Goal: Information Seeking & Learning: Learn about a topic

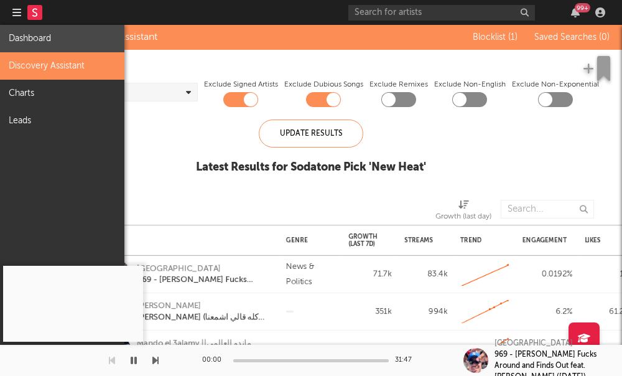
click at [39, 42] on link "Dashboard" at bounding box center [62, 38] width 124 height 27
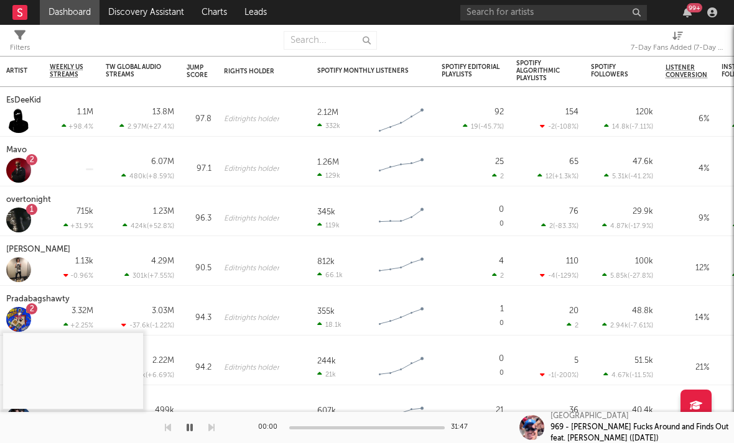
click at [621, 44] on div "7-Day Fans Added (7-Day Fans Added)" at bounding box center [677, 47] width 93 height 15
select select "-1"
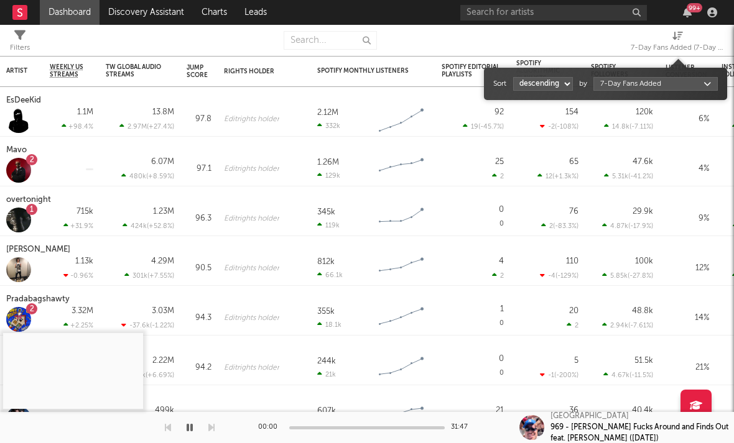
click at [613, 85] on body "Dashboard Discovery Assistant Charts Leads 99 + Notifications Settings Mark all…" at bounding box center [367, 221] width 734 height 443
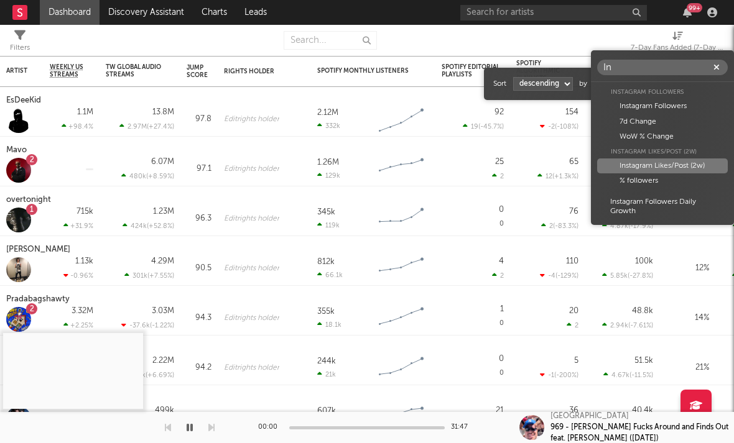
type input "In"
click at [621, 165] on div "Instagram Likes/Post (2w)" at bounding box center [662, 166] width 131 height 15
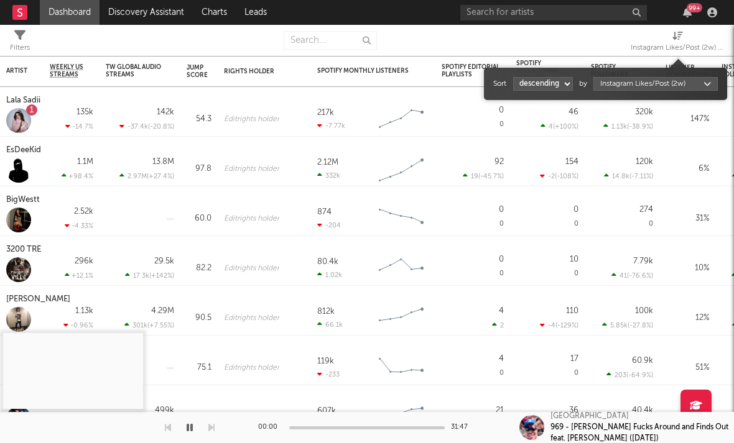
select select "1"
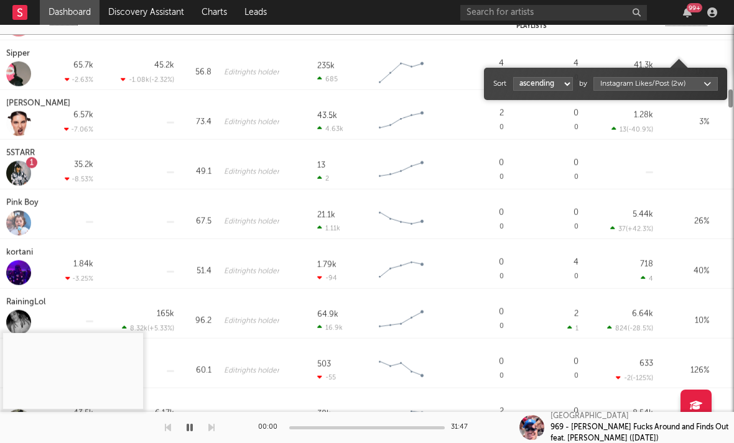
click at [10, 215] on div at bounding box center [18, 223] width 25 height 25
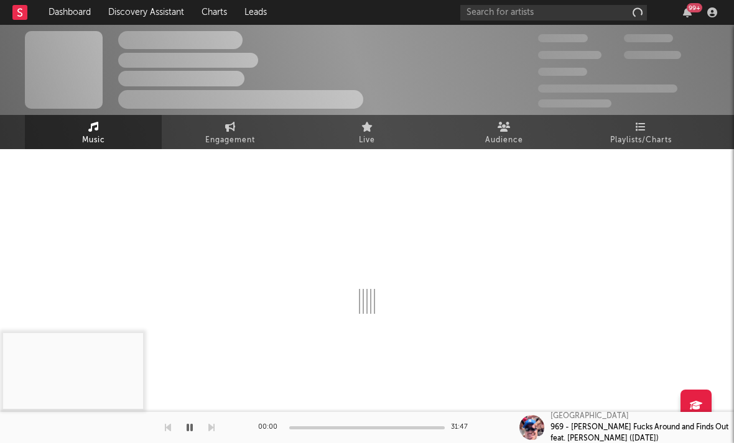
click at [18, 167] on div "The Artist Name Unknown Location | Shoegaze Edit Track Benchmark Summary 300,00…" at bounding box center [367, 228] width 734 height 407
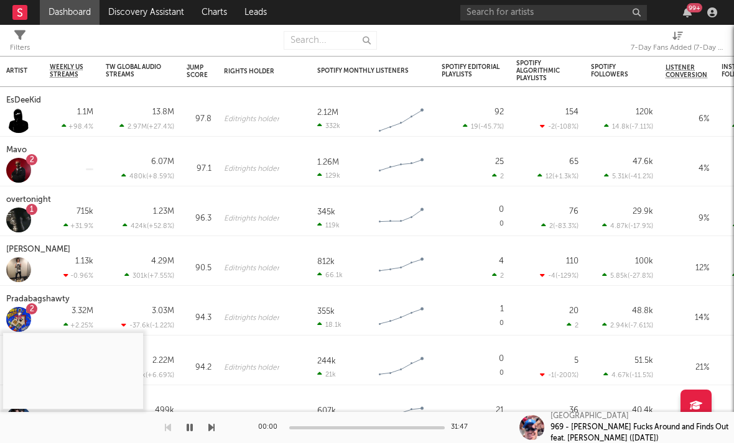
select select "-1"
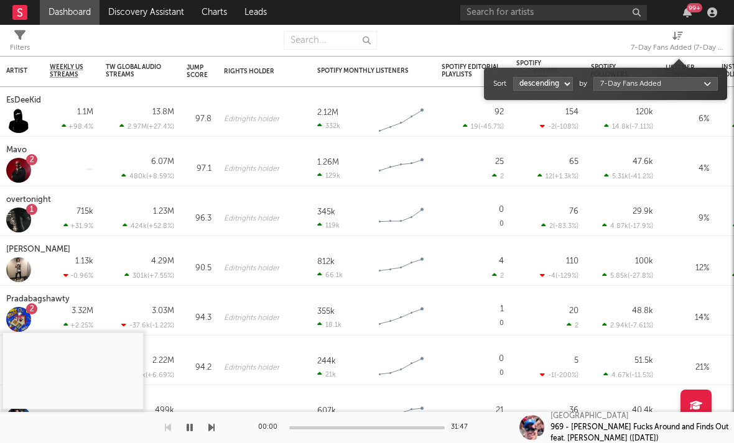
click at [621, 49] on div "7-Day Fans Added (7-Day Fans Added)" at bounding box center [677, 47] width 93 height 15
click at [621, 91] on div "Sort ascending descending by 7-Day Fans Added" at bounding box center [605, 84] width 225 height 20
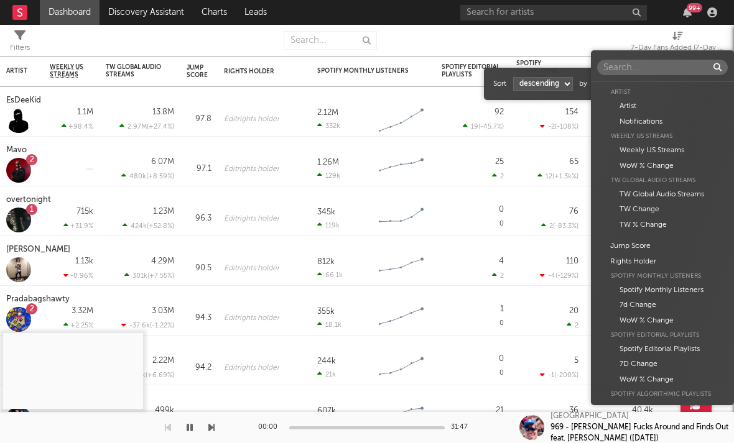
click at [620, 87] on body "Dashboard Discovery Assistant Charts Leads 99 + Notifications Settings Mark all…" at bounding box center [367, 221] width 734 height 443
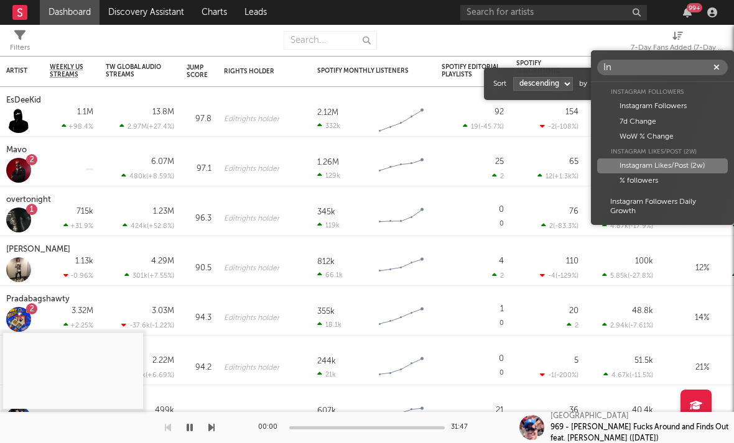
type input "In"
click at [621, 165] on div "Instagram Likes/Post (2w)" at bounding box center [662, 166] width 131 height 15
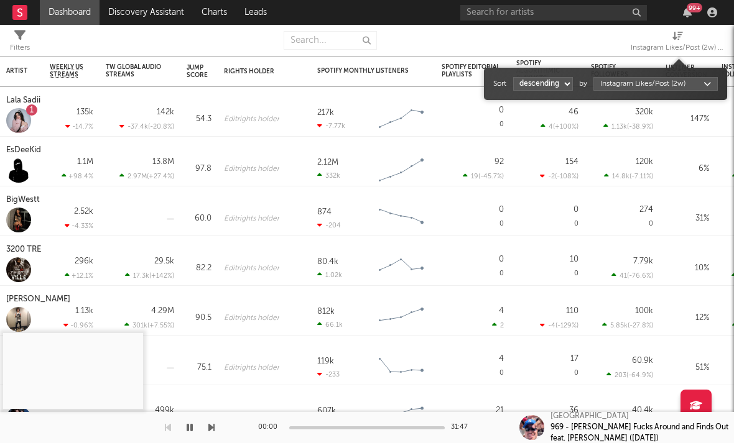
select select "1"
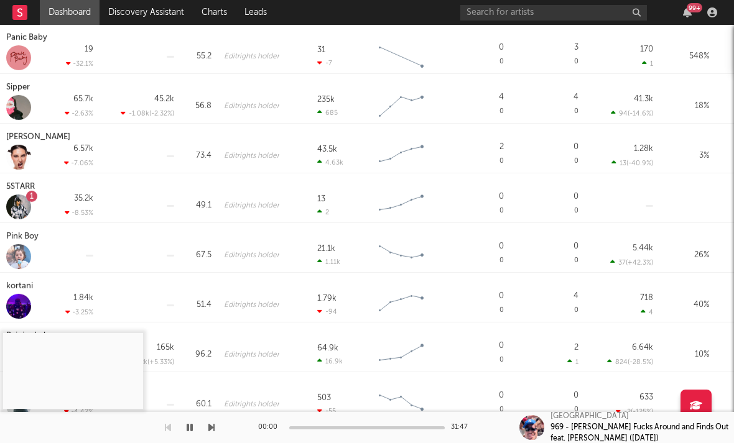
click at [24, 190] on div "5STARR" at bounding box center [22, 187] width 32 height 15
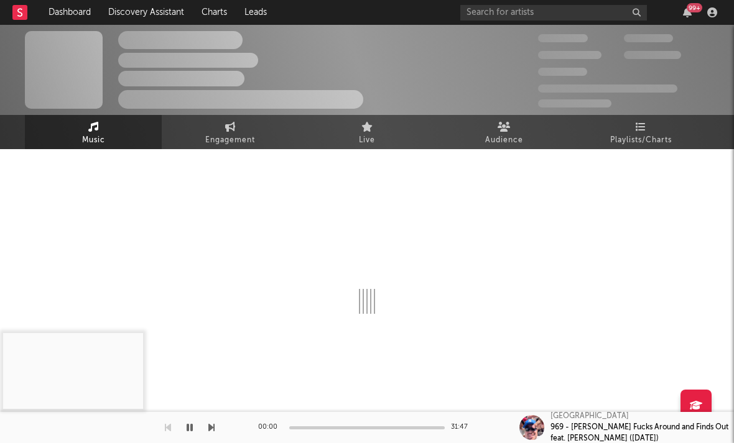
select select "6m"
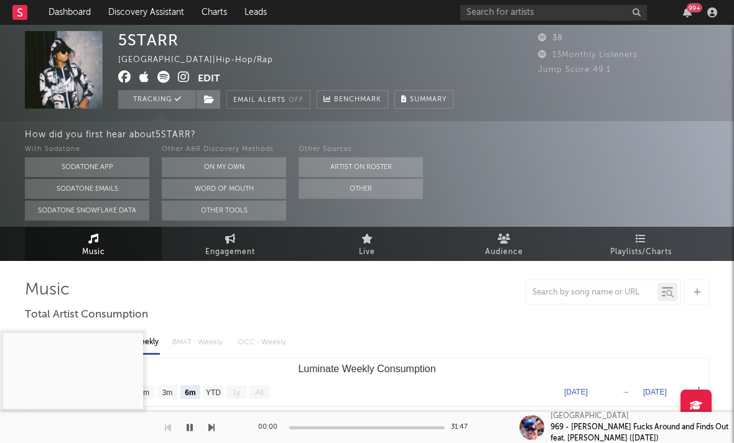
click at [183, 80] on icon at bounding box center [184, 77] width 12 height 12
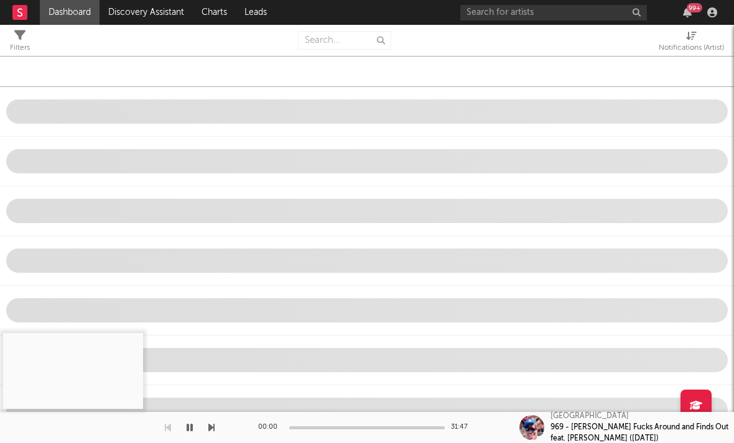
select select "-1"
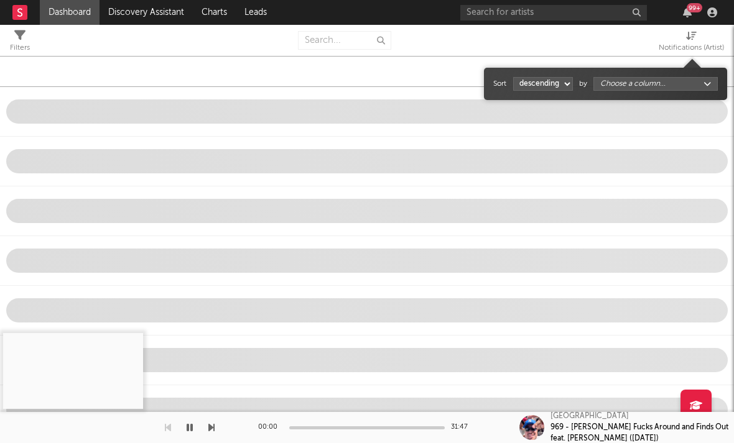
click at [621, 40] on div "Notifications (Artist)" at bounding box center [691, 47] width 65 height 15
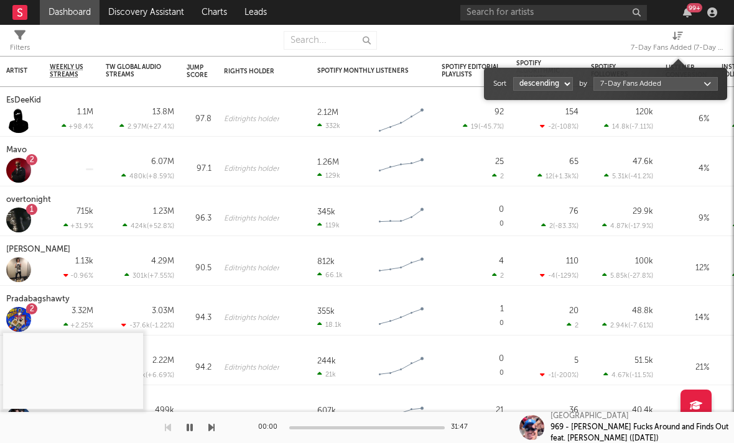
click at [621, 87] on body "Dashboard Discovery Assistant Charts Leads 99 + Notifications Settings Mark all…" at bounding box center [367, 221] width 734 height 443
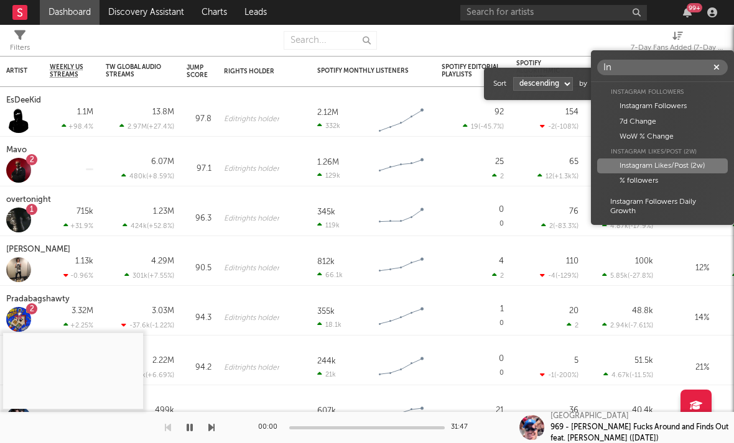
type input "In"
click at [621, 167] on div "Instagram Likes/Post (2w)" at bounding box center [662, 166] width 131 height 15
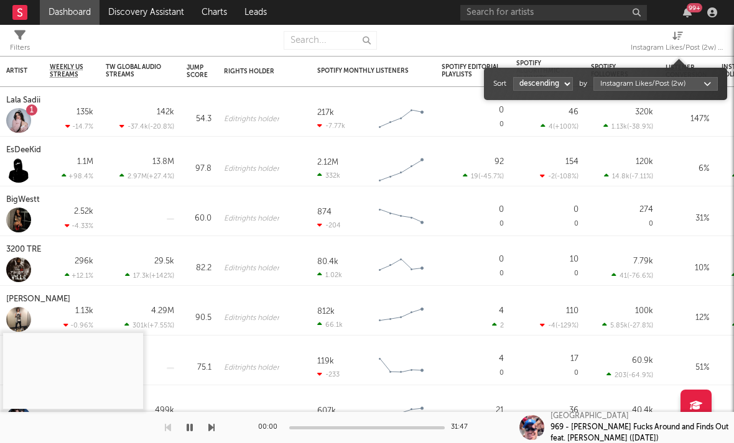
select select "1"
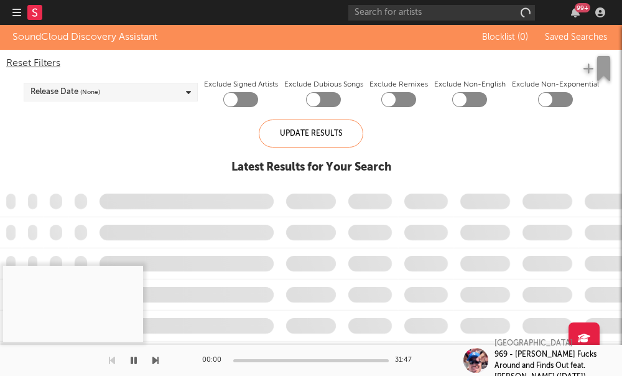
checkbox input "true"
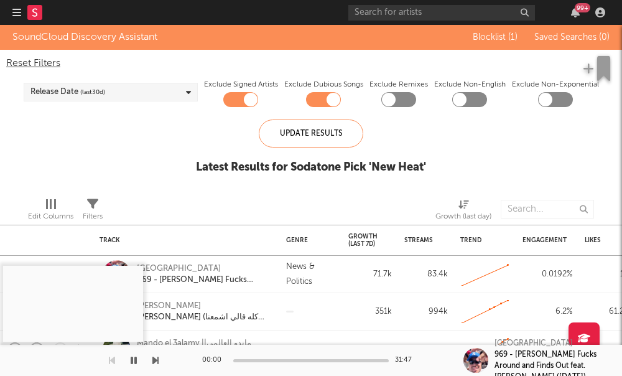
click at [18, 17] on icon "button" at bounding box center [16, 12] width 9 height 10
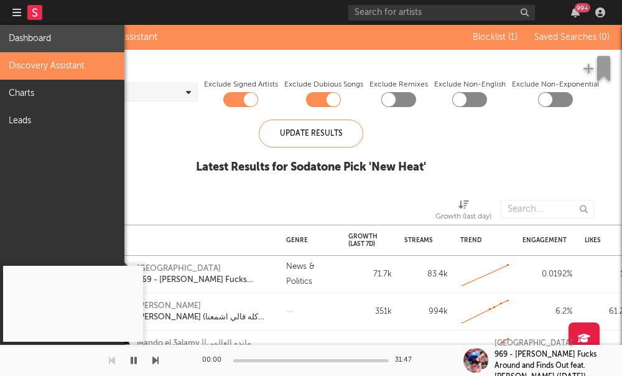
click at [39, 41] on link "Dashboard" at bounding box center [62, 38] width 124 height 27
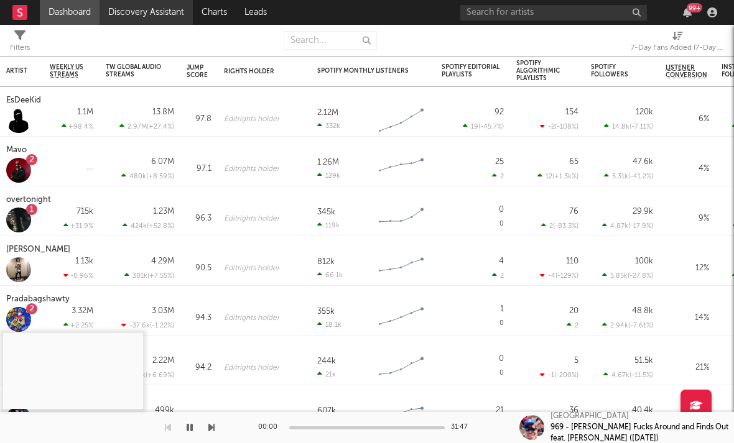
click at [157, 16] on link "Discovery Assistant" at bounding box center [146, 12] width 93 height 25
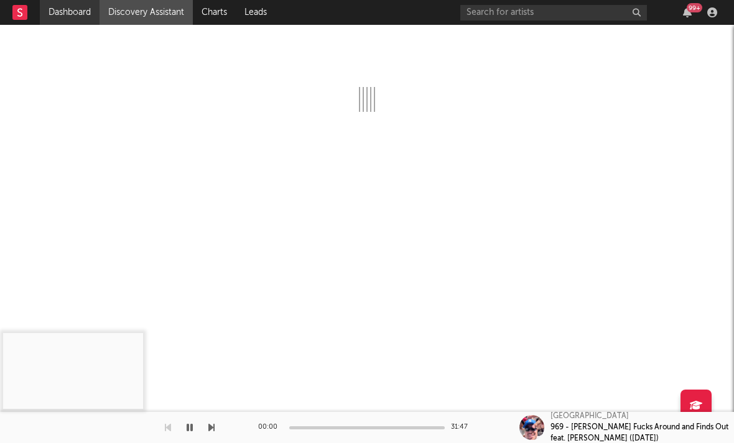
click at [86, 14] on link "Dashboard" at bounding box center [70, 12] width 60 height 25
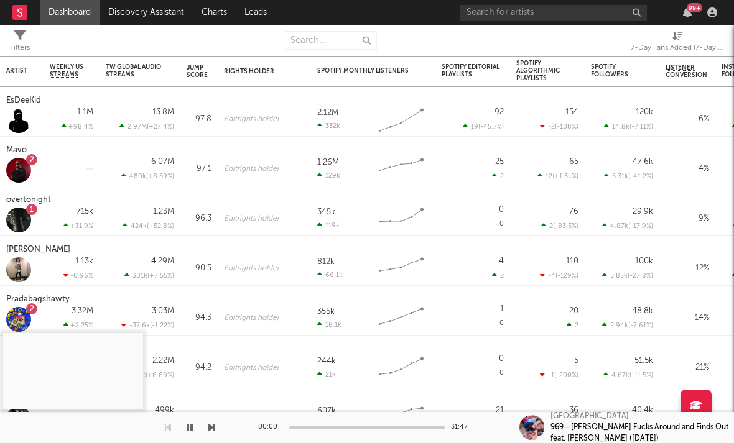
click at [621, 50] on div "7-Day Fans Added (7-Day Fans Added)" at bounding box center [677, 47] width 93 height 15
select select "-1"
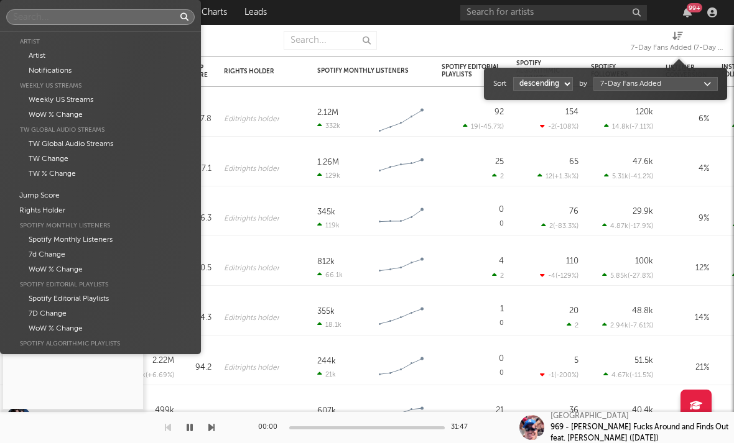
click at [621, 88] on body "Dashboard Discovery Assistant Charts Leads 99 + Notifications Settings Mark all…" at bounding box center [367, 221] width 734 height 443
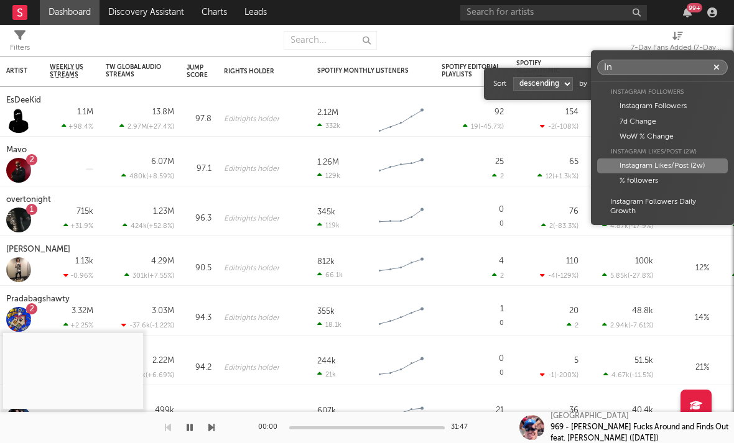
type input "In"
click at [621, 170] on div "Instagram Likes/Post (2w)" at bounding box center [662, 166] width 131 height 15
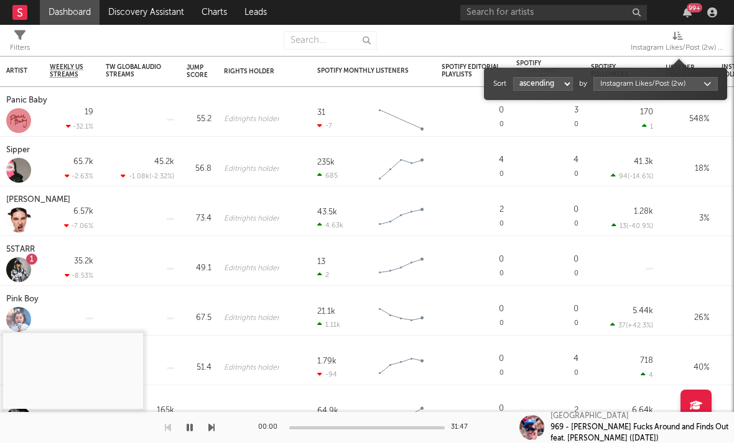
select select "-1"
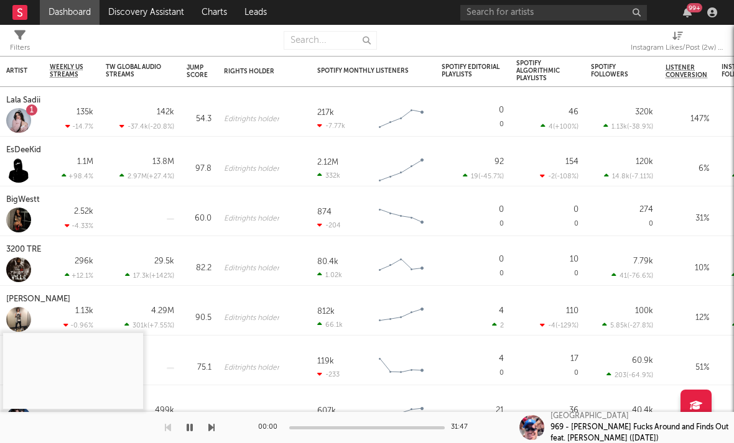
select select "-1"
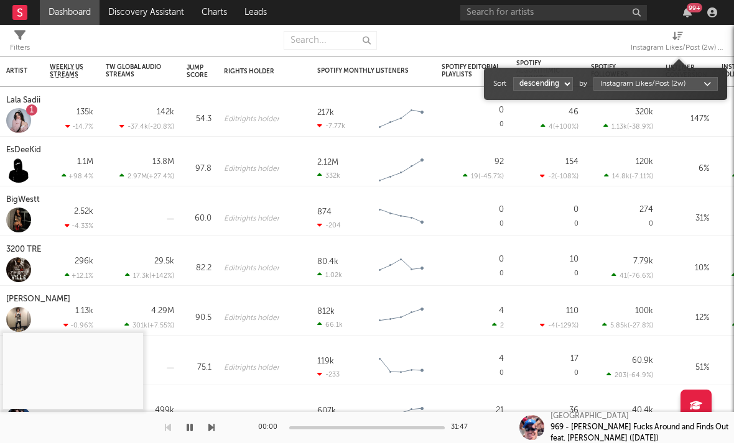
click at [621, 47] on div "Instagram Likes/Post (2w) (Instagram Likes/Post (2w))" at bounding box center [677, 47] width 93 height 15
click at [135, 14] on link "Discovery Assistant" at bounding box center [146, 12] width 93 height 25
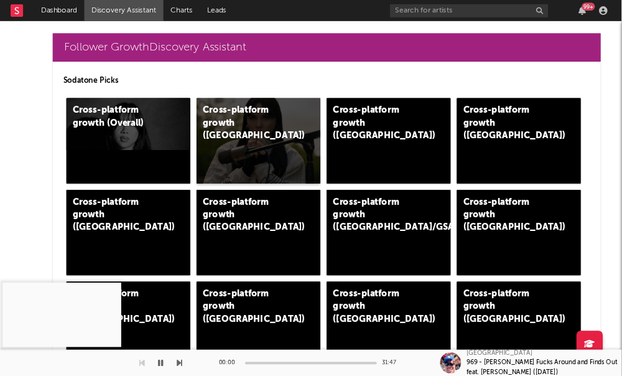
scroll to position [287, 0]
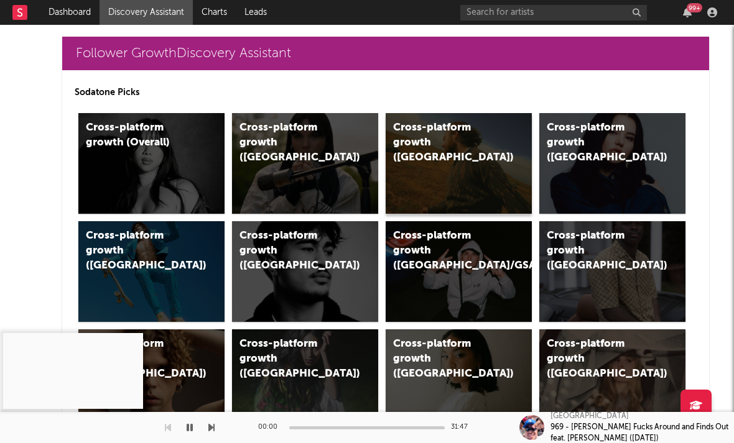
click at [493, 172] on div "Cross-platform growth (US)" at bounding box center [459, 163] width 146 height 101
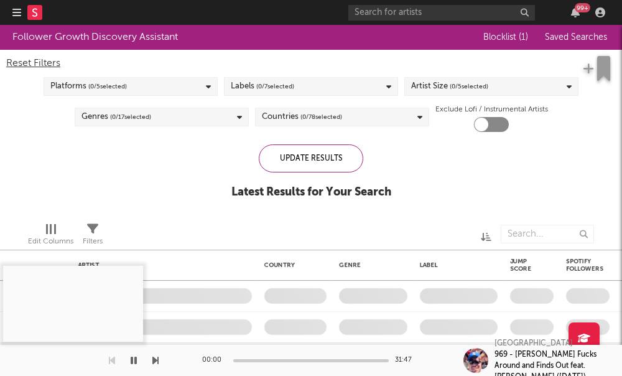
checkbox input "true"
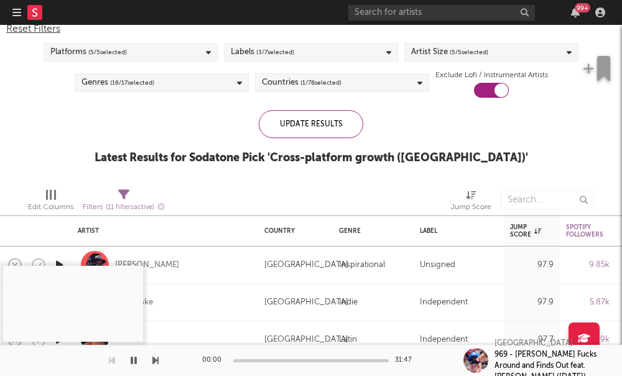
click at [466, 53] on span "( 5 / 5 selected)" at bounding box center [469, 52] width 39 height 15
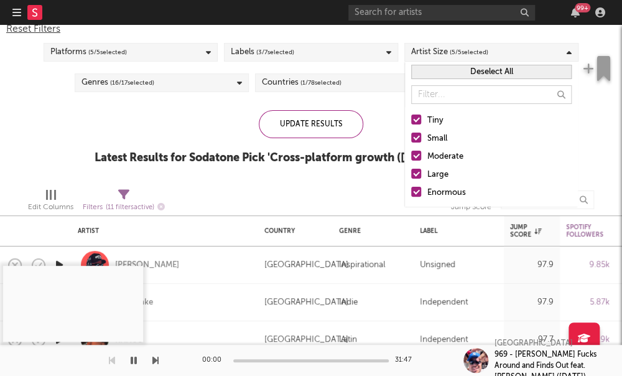
click at [417, 155] on div at bounding box center [416, 156] width 10 height 10
click at [411, 155] on input "Moderate" at bounding box center [411, 156] width 0 height 15
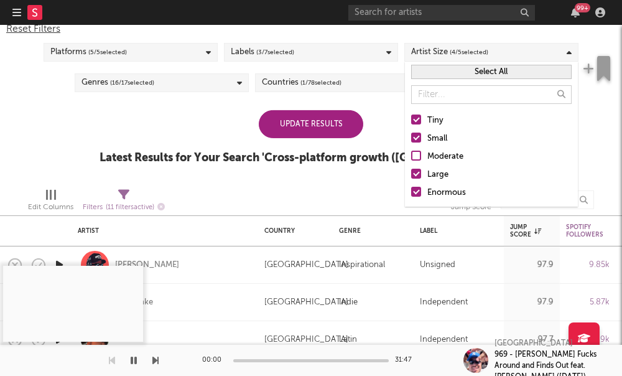
click at [415, 177] on div at bounding box center [416, 174] width 10 height 10
click at [411, 177] on input "Large" at bounding box center [411, 174] width 0 height 15
click at [415, 193] on div at bounding box center [416, 192] width 10 height 10
click at [411, 193] on input "Enormous" at bounding box center [411, 192] width 0 height 15
click at [328, 126] on div "Update Results" at bounding box center [311, 124] width 104 height 28
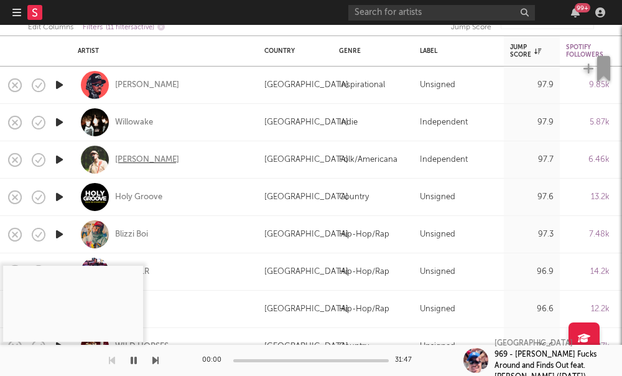
click at [123, 160] on div "William Toll" at bounding box center [147, 159] width 64 height 11
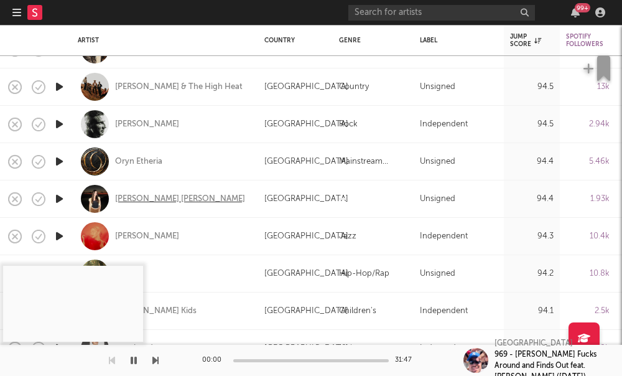
click at [123, 201] on div "[PERSON_NAME] [PERSON_NAME]" at bounding box center [180, 198] width 130 height 11
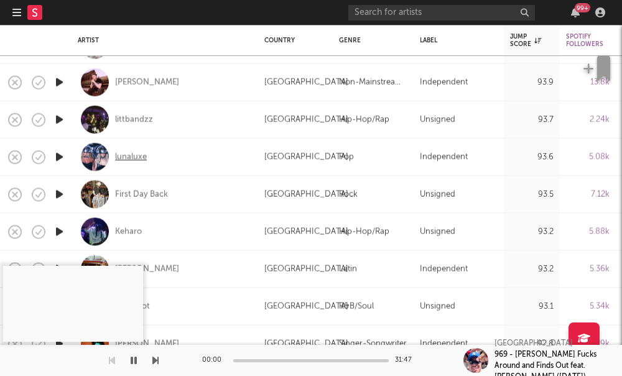
click at [132, 155] on div "lunaluxe" at bounding box center [131, 156] width 32 height 11
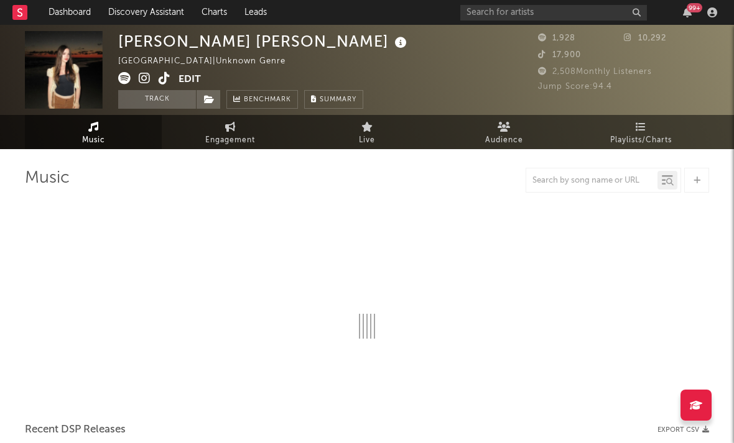
select select "1w"
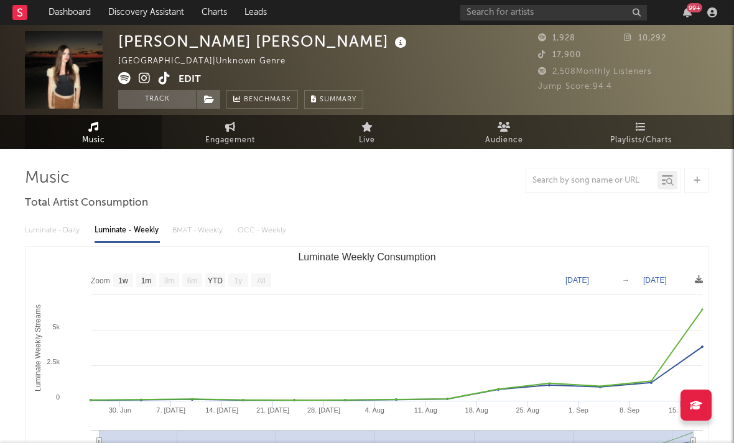
click at [145, 80] on icon at bounding box center [145, 78] width 12 height 12
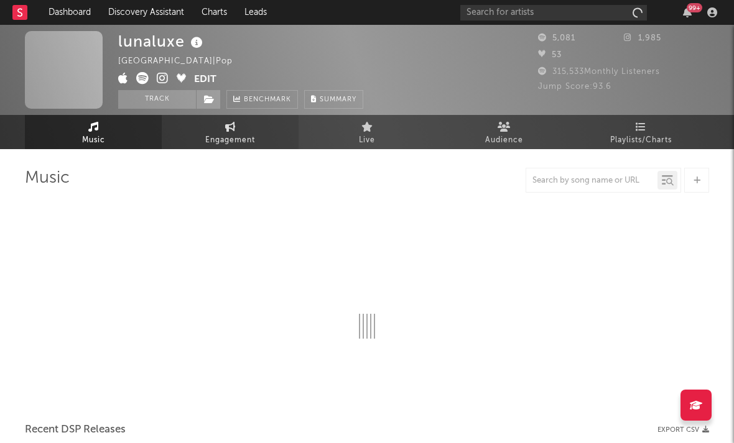
select select "1w"
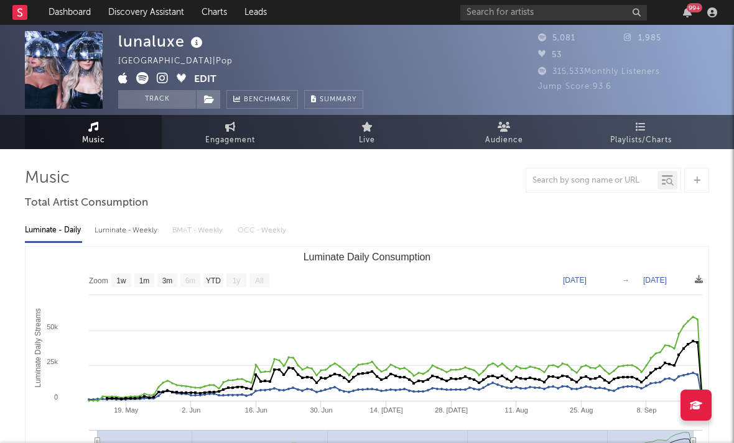
click at [167, 77] on icon at bounding box center [163, 78] width 12 height 12
